Goal: Task Accomplishment & Management: Complete application form

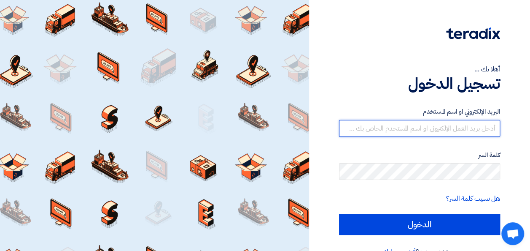
type input "[PERSON_NAME][EMAIL_ADDRESS][DOMAIN_NAME]"
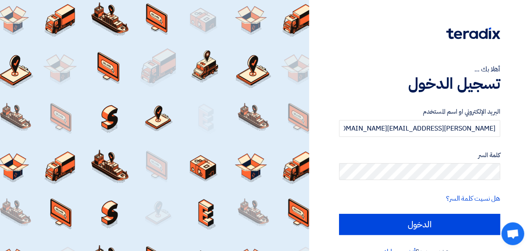
scroll to position [19, 0]
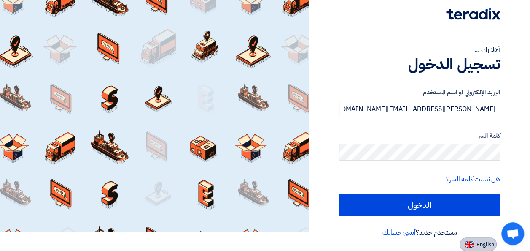
click at [485, 246] on span "English" at bounding box center [486, 244] width 18 height 6
type input "Sign in"
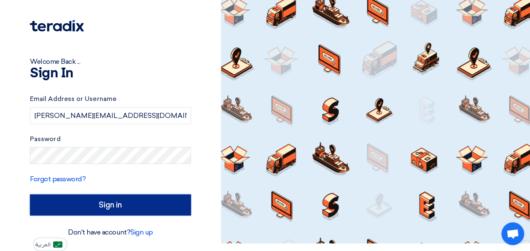
click at [123, 197] on input "Sign in" at bounding box center [110, 204] width 161 height 21
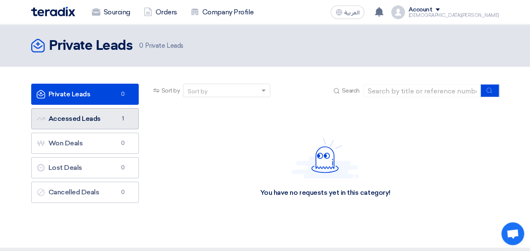
click at [91, 116] on link "Accessed Leads Accessed Leads 1" at bounding box center [85, 118] width 108 height 21
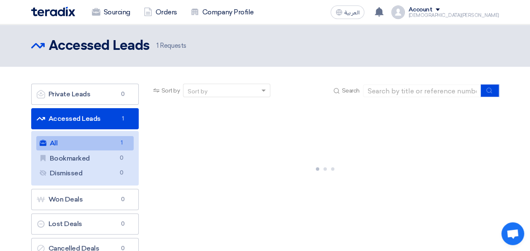
click at [202, 147] on div at bounding box center [325, 167] width 348 height 127
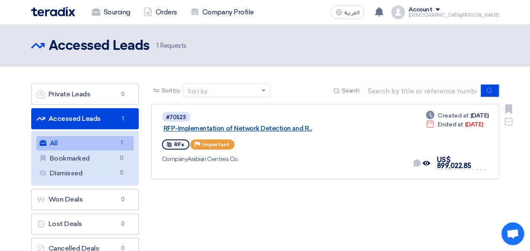
click at [237, 124] on link "RFP-Implementation of Network Detection and R..." at bounding box center [269, 128] width 211 height 8
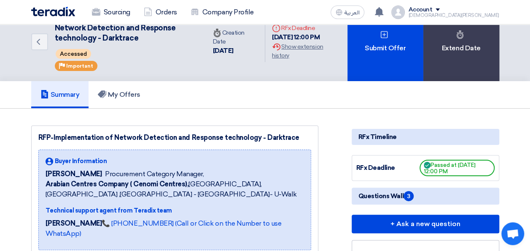
scroll to position [10, 0]
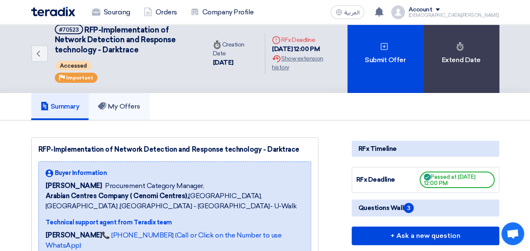
click at [107, 118] on link "My Offers" at bounding box center [119, 106] width 61 height 27
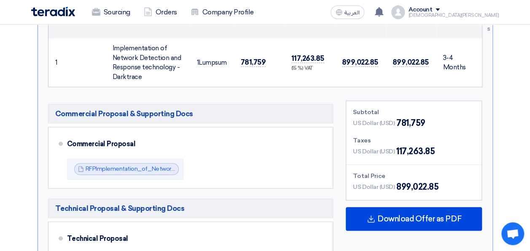
scroll to position [356, 0]
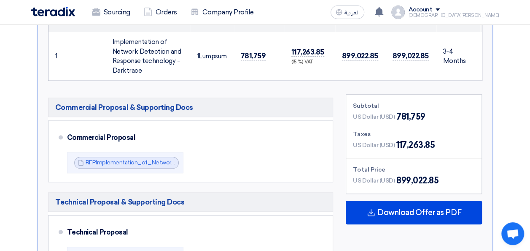
drag, startPoint x: 530, startPoint y: 114, endPoint x: 530, endPoint y: 124, distance: 9.7
click at [530, 124] on section "Submit Offer No Price Feedback Available Version 1 Last Update [DATE] 10:45 AM …" at bounding box center [265, 244] width 530 height 941
click at [518, 139] on section "Submit Offer No Price Feedback Available Version 1 Last Update [DATE] 10:45 AM …" at bounding box center [265, 244] width 530 height 941
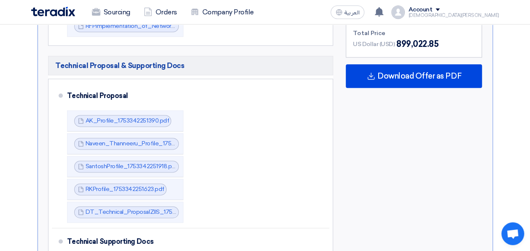
scroll to position [500, 0]
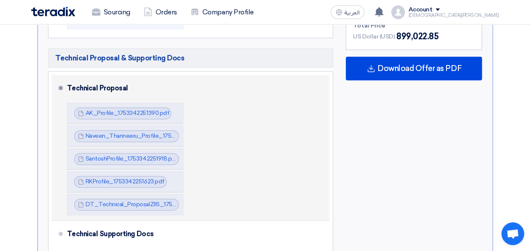
click at [98, 87] on div "Technical Proposal" at bounding box center [193, 88] width 253 height 20
click at [109, 113] on link "AK_Profile_1753342251390.pdf" at bounding box center [128, 112] width 84 height 7
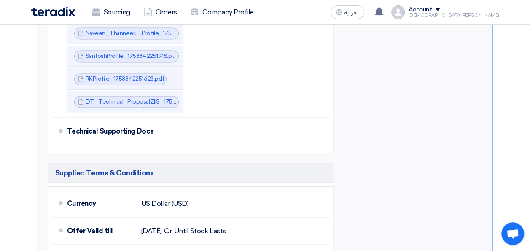
scroll to position [604, 0]
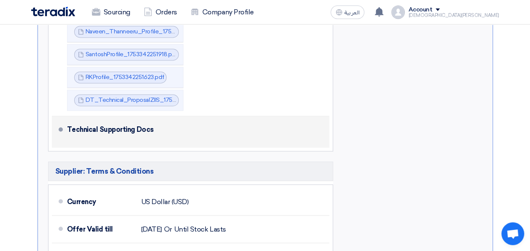
click at [120, 132] on div "Technical Supporting Docs" at bounding box center [193, 129] width 253 height 20
drag, startPoint x: 120, startPoint y: 132, endPoint x: 102, endPoint y: 126, distance: 18.9
click at [102, 126] on div "Technical Supporting Docs" at bounding box center [193, 129] width 253 height 20
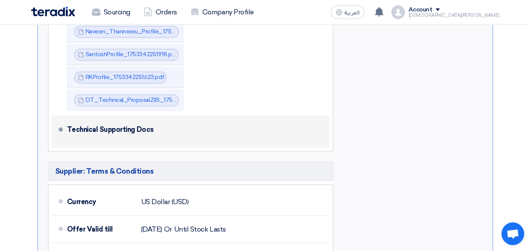
click at [241, 134] on div "Technical Supporting Docs" at bounding box center [193, 129] width 253 height 20
click at [323, 124] on div "Technical Supporting Docs" at bounding box center [196, 131] width 259 height 24
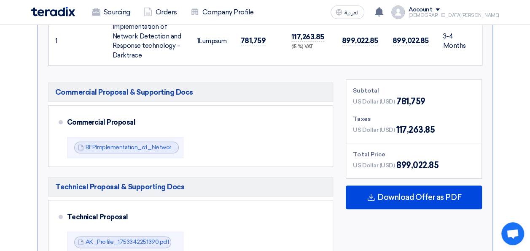
scroll to position [370, 0]
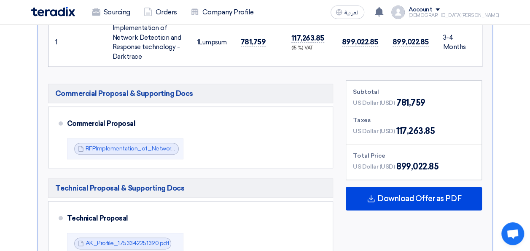
drag, startPoint x: 523, startPoint y: 101, endPoint x: 522, endPoint y: 81, distance: 20.3
click at [522, 81] on section "Submit Offer No Price Feedback Available Version 1 Last Update [DATE] 10:45 AM …" at bounding box center [265, 230] width 530 height 941
drag, startPoint x: 522, startPoint y: 81, endPoint x: 519, endPoint y: 115, distance: 33.9
click at [519, 115] on section "Submit Offer No Price Feedback Available Version 1 Last Update [DATE] 10:45 AM …" at bounding box center [265, 230] width 530 height 941
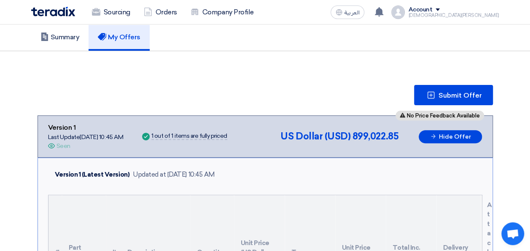
scroll to position [81, 0]
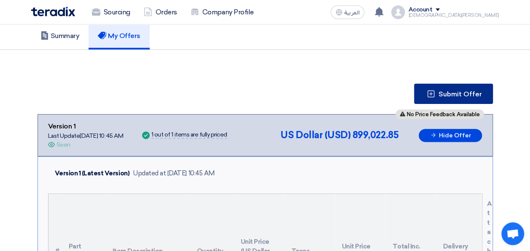
click at [455, 94] on span "Submit Offer" at bounding box center [460, 94] width 43 height 7
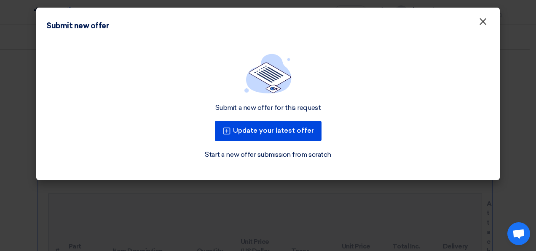
click at [480, 28] on span "×" at bounding box center [483, 23] width 8 height 17
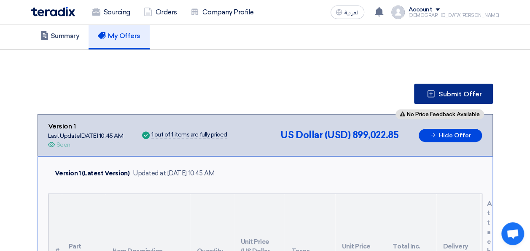
click at [458, 92] on span "Submit Offer" at bounding box center [460, 94] width 43 height 7
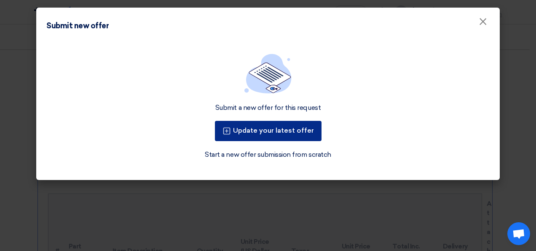
click at [227, 132] on icon at bounding box center [227, 131] width 8 height 8
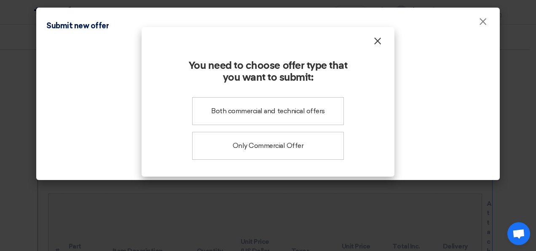
click at [376, 43] on span "×" at bounding box center [378, 43] width 8 height 17
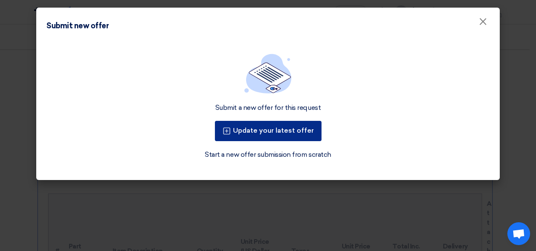
click at [227, 135] on button "Update your latest offer" at bounding box center [268, 131] width 107 height 20
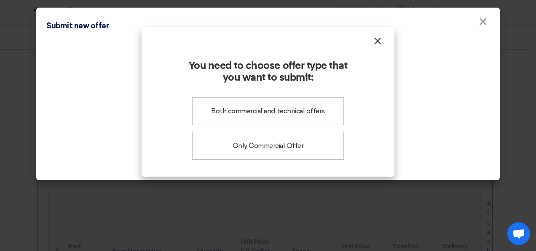
click at [380, 45] on span "×" at bounding box center [378, 43] width 8 height 17
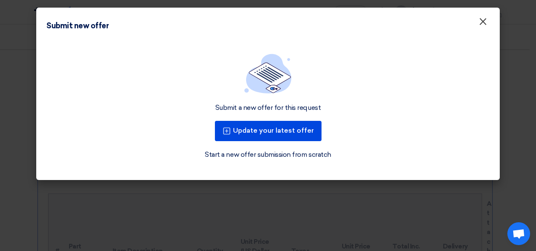
click at [482, 24] on span "×" at bounding box center [483, 23] width 8 height 17
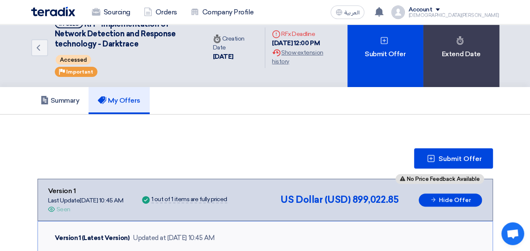
scroll to position [25, 0]
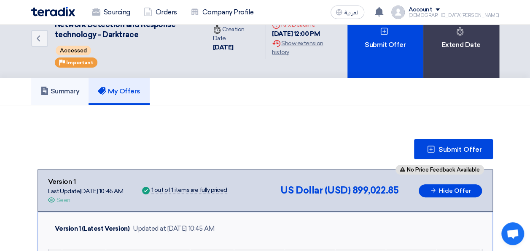
click at [67, 89] on h5 "Summary" at bounding box center [59, 91] width 39 height 8
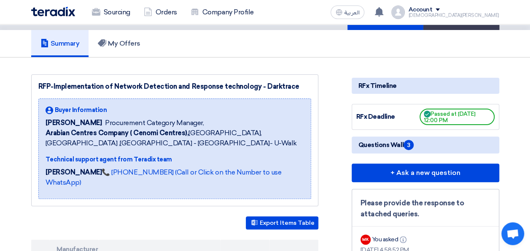
scroll to position [60, 0]
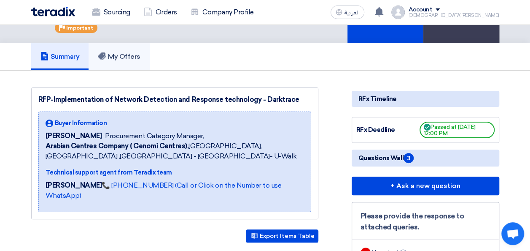
click at [135, 55] on h5 "My Offers" at bounding box center [119, 56] width 43 height 8
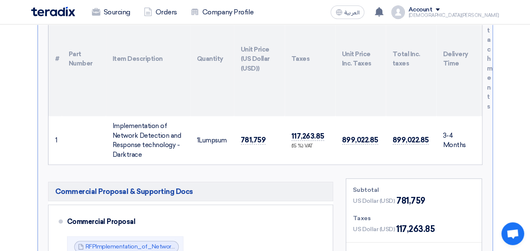
scroll to position [274, 0]
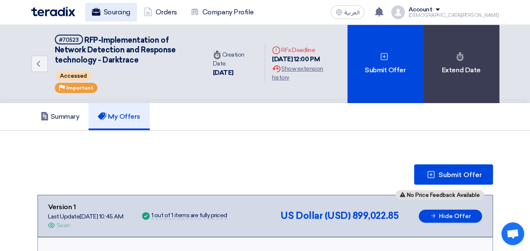
click at [123, 14] on link "Sourcing" at bounding box center [111, 12] width 52 height 19
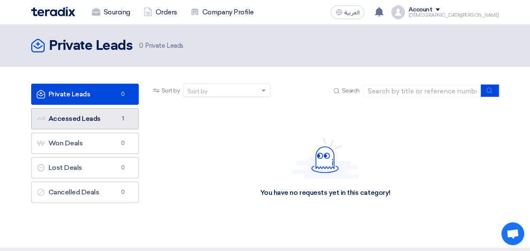
click at [82, 118] on link "Accessed Leads Accessed Leads 1" at bounding box center [85, 118] width 108 height 21
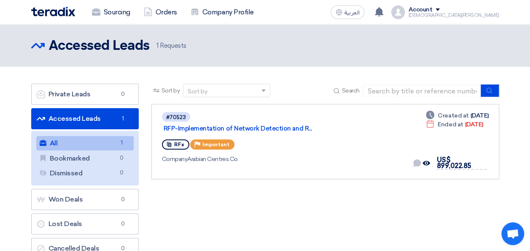
click at [440, 10] on span at bounding box center [438, 9] width 4 height 3
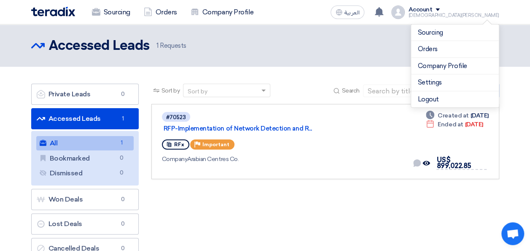
click at [517, 51] on header "Accessed Leads Accessed Leads 1 Requests" at bounding box center [265, 45] width 530 height 42
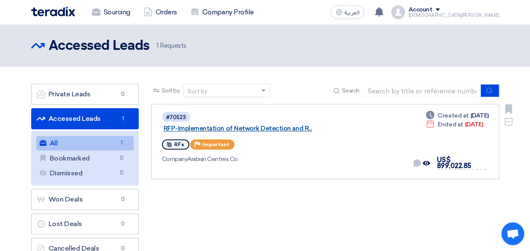
click at [255, 124] on link "RFP-Implementation of Network Detection and R..." at bounding box center [269, 128] width 211 height 8
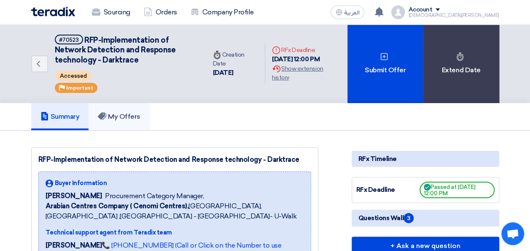
click at [125, 118] on h5 "My Offers" at bounding box center [119, 116] width 43 height 8
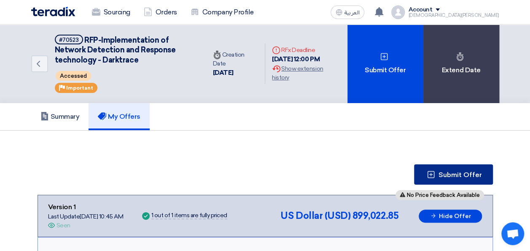
click at [445, 172] on span "Submit Offer" at bounding box center [460, 174] width 43 height 7
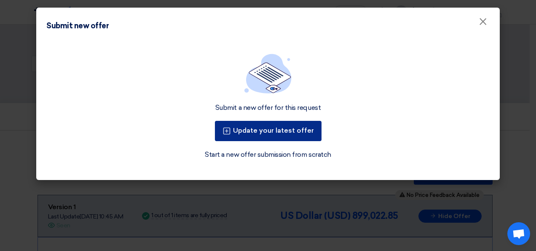
click at [230, 131] on icon at bounding box center [227, 131] width 8 height 8
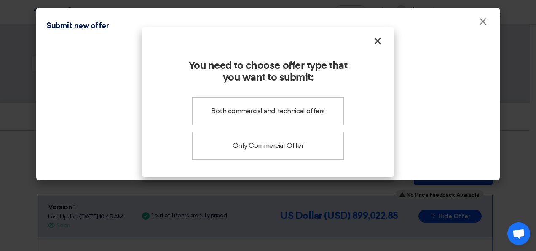
click at [379, 42] on span "×" at bounding box center [378, 43] width 8 height 17
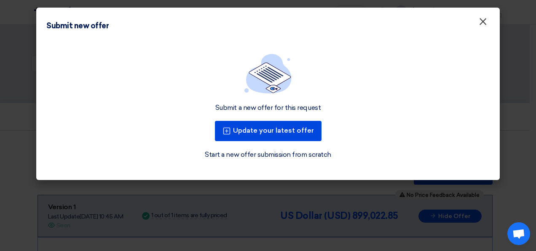
click at [488, 22] on button "×" at bounding box center [483, 21] width 22 height 17
